Goal: Task Accomplishment & Management: Use online tool/utility

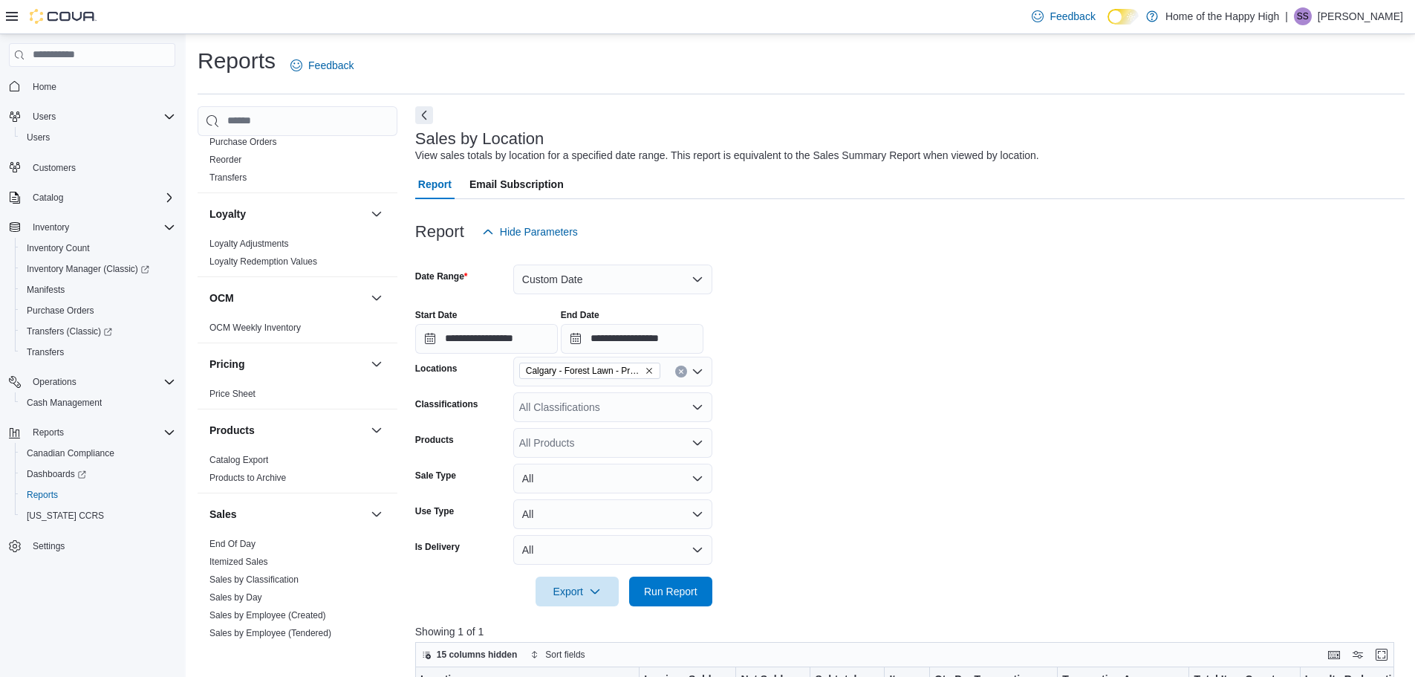
scroll to position [854, 0]
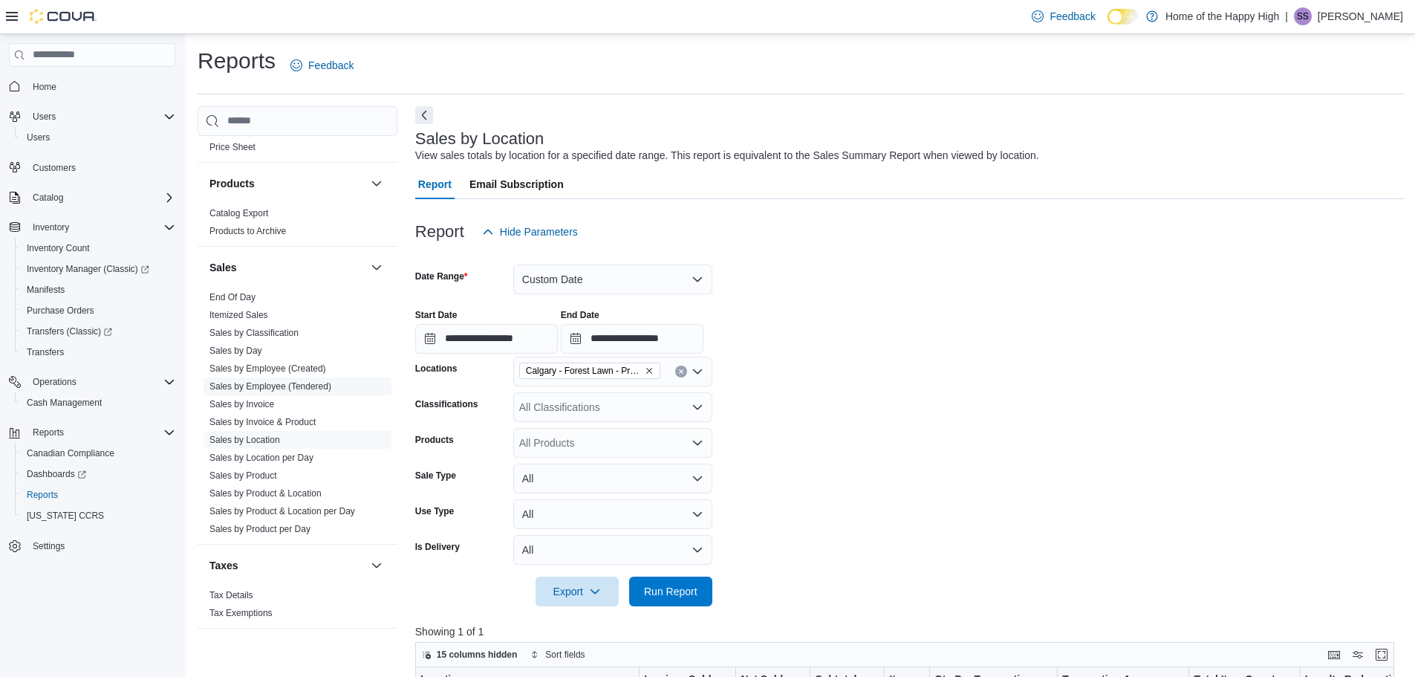
click at [261, 382] on link "Sales by Employee (Tendered)" at bounding box center [271, 386] width 122 height 10
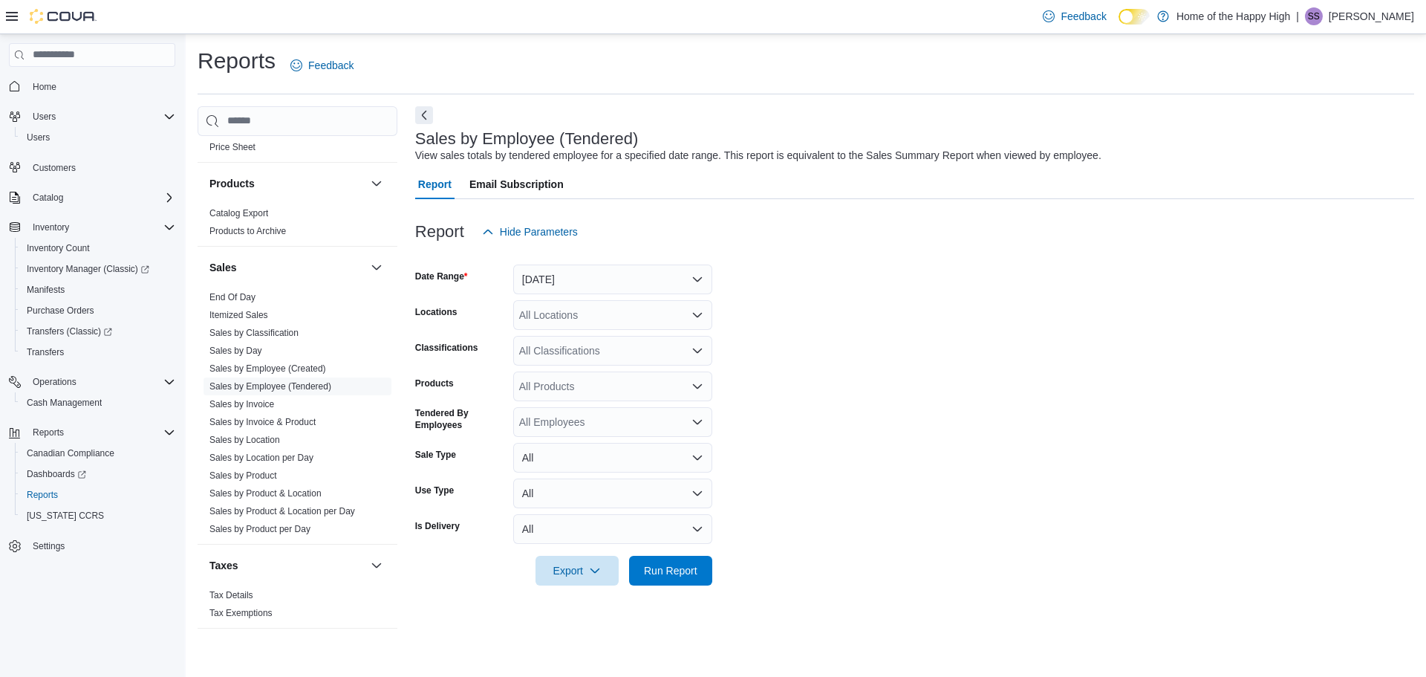
click at [596, 320] on div "All Locations" at bounding box center [612, 315] width 199 height 30
type input "****"
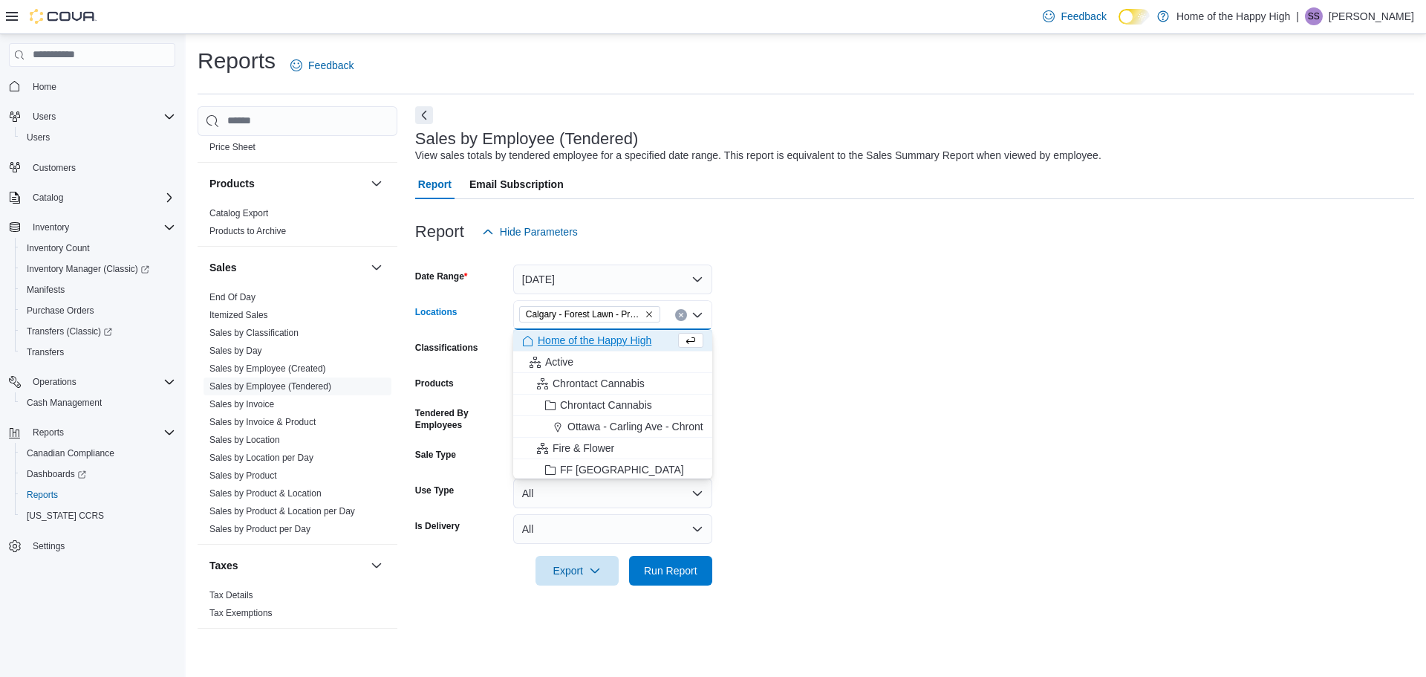
click at [815, 441] on form "Date Range Yesterday Locations Calgary - Forest Lawn - Prairie Records Combo bo…" at bounding box center [914, 416] width 999 height 339
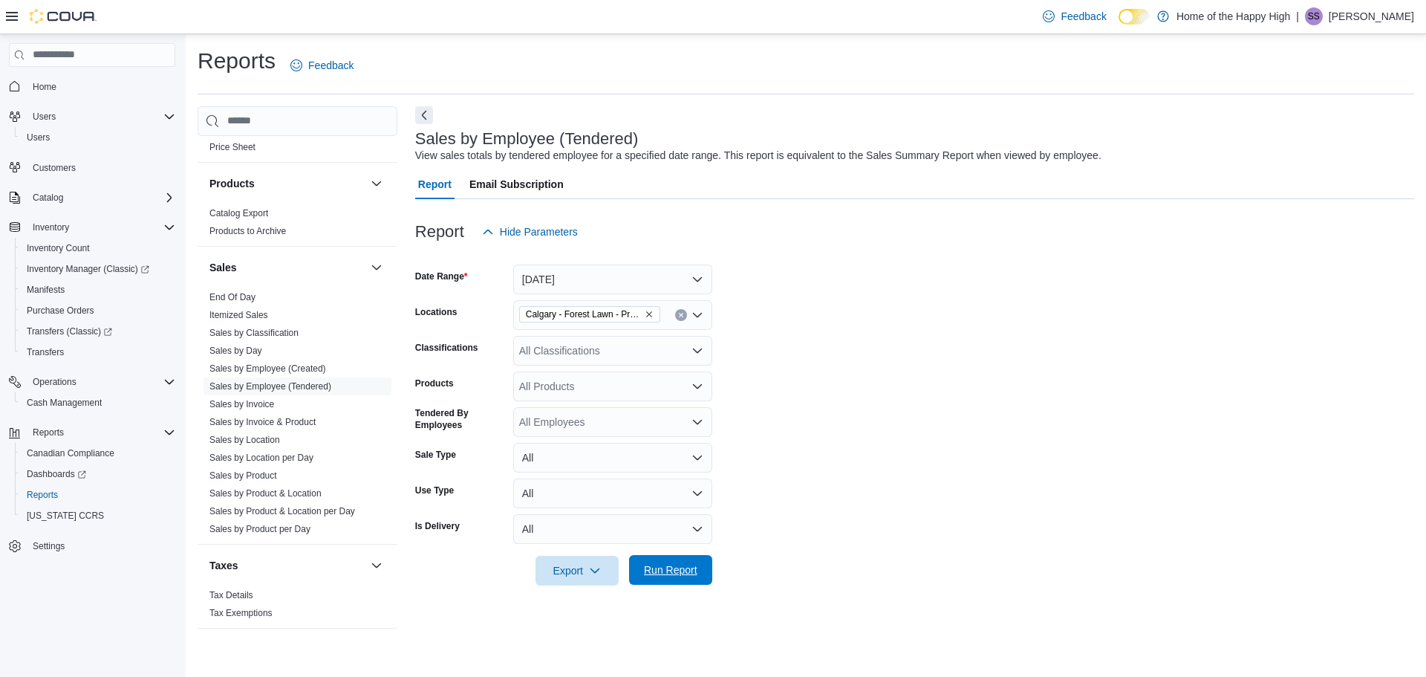
click at [700, 562] on span "Run Report" at bounding box center [670, 570] width 65 height 30
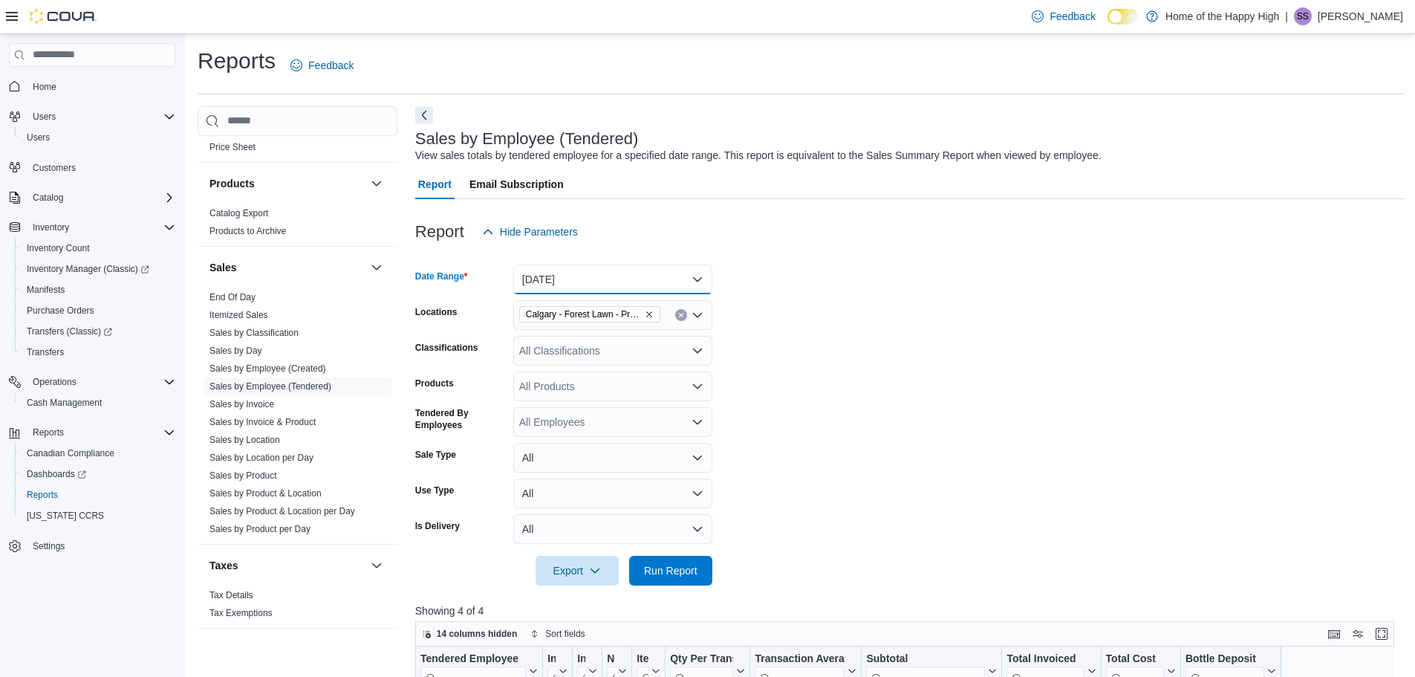
click at [556, 287] on button "Yesterday" at bounding box center [612, 279] width 199 height 30
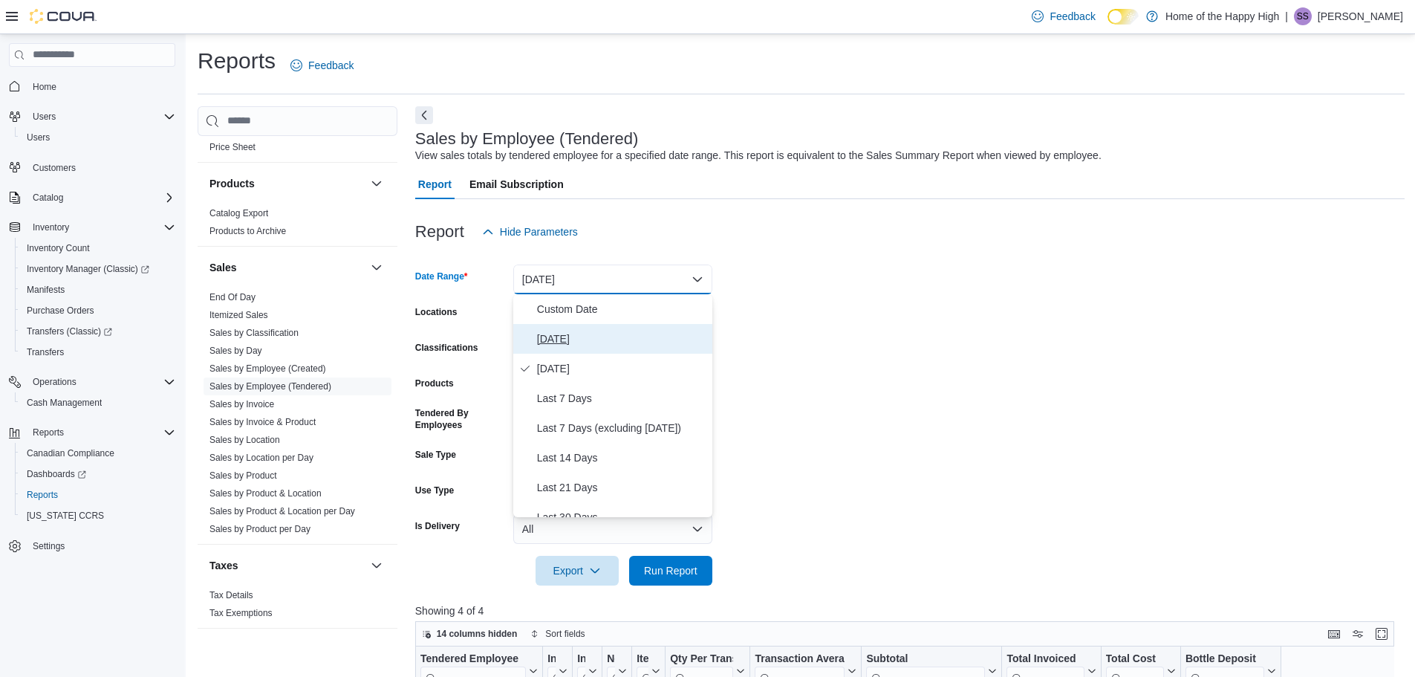
click at [565, 338] on span "Today" at bounding box center [621, 339] width 169 height 18
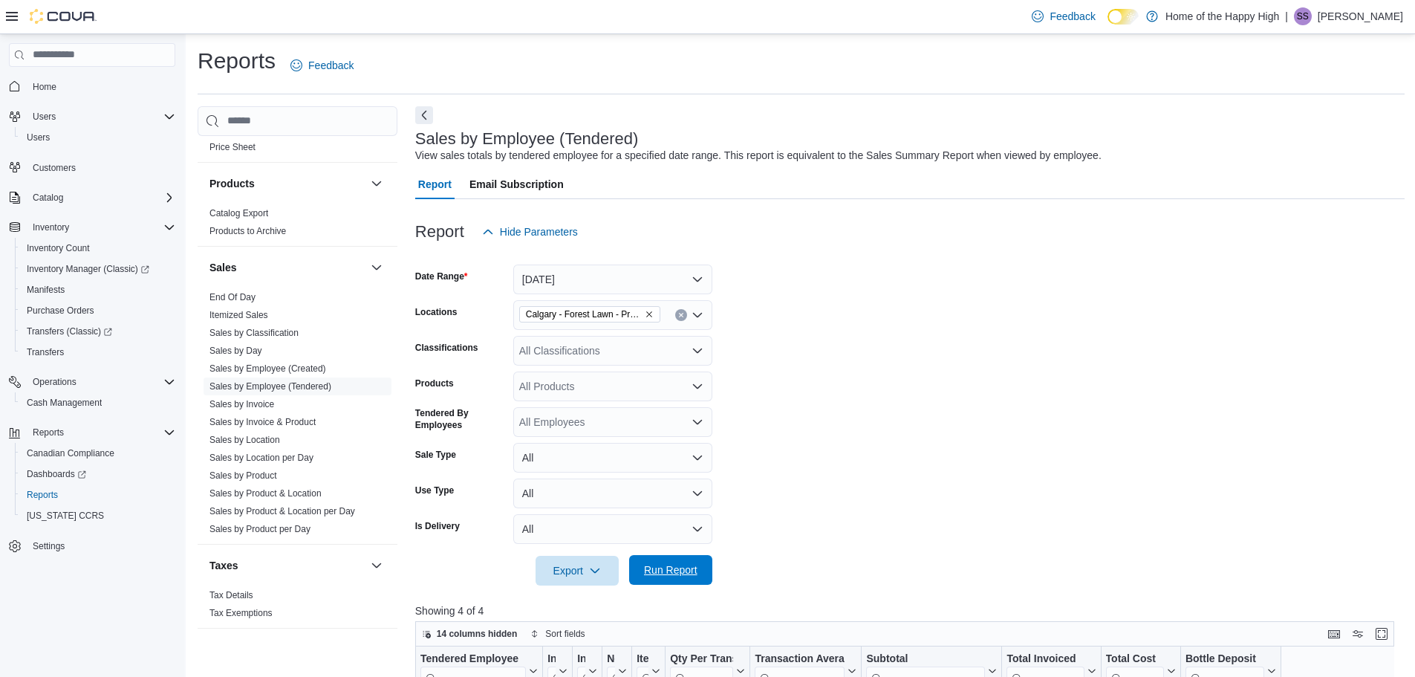
click at [672, 574] on span "Run Report" at bounding box center [670, 569] width 53 height 15
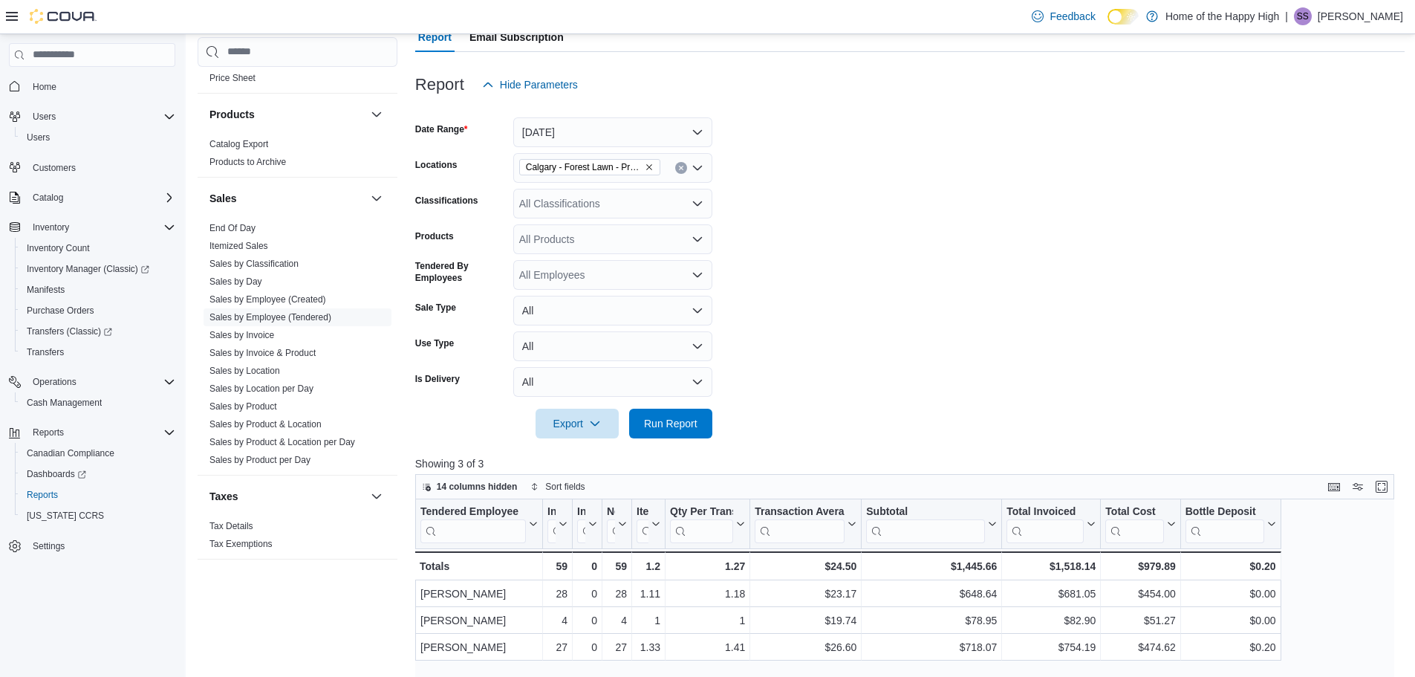
scroll to position [149, 0]
drag, startPoint x: 696, startPoint y: 415, endPoint x: 698, endPoint y: 426, distance: 11.4
click at [698, 425] on span "Run Report" at bounding box center [670, 421] width 65 height 30
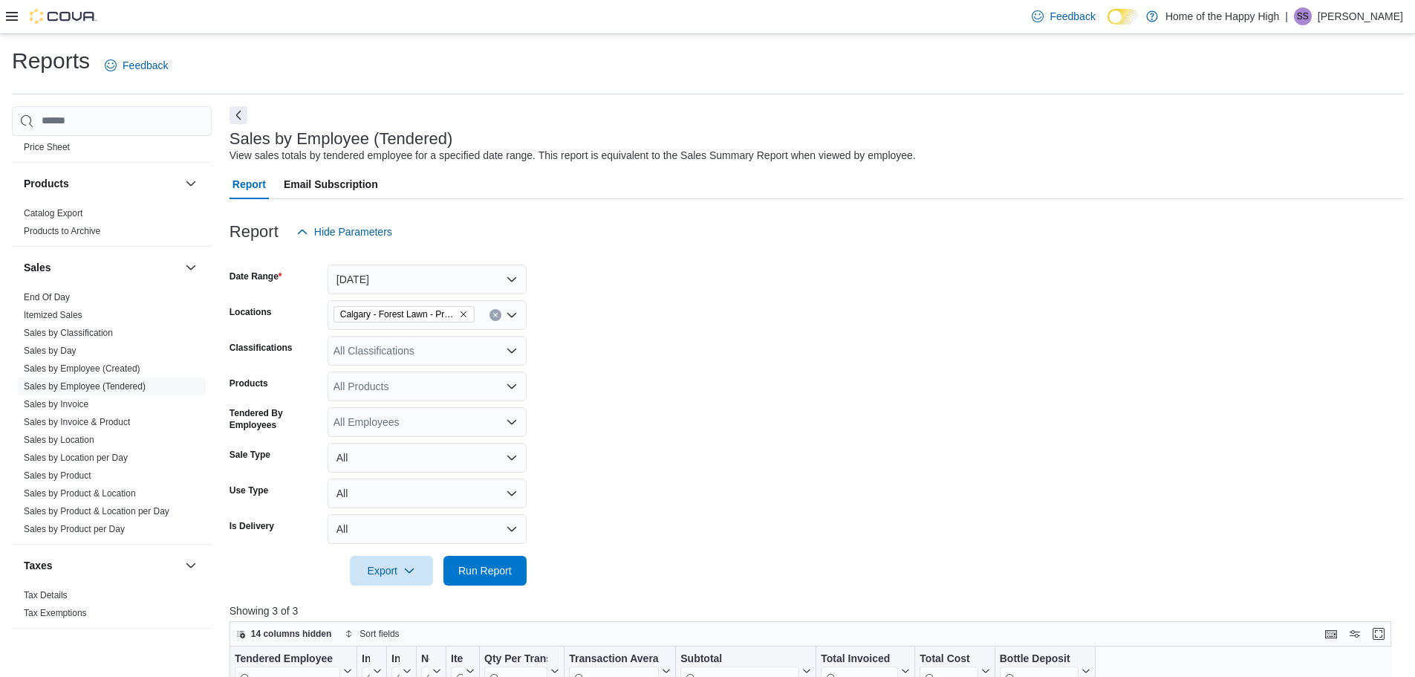
scroll to position [854, 0]
click at [1309, 18] on span "SS" at bounding box center [1303, 16] width 12 height 18
click at [1347, 106] on span "Cova Learning" at bounding box center [1321, 108] width 68 height 15
click at [1296, 130] on ul "Change Password Help Cova Learning Sign Out" at bounding box center [1329, 96] width 149 height 131
click at [1293, 140] on span "Sign Out" at bounding box center [1307, 144] width 40 height 15
